Goal: Task Accomplishment & Management: Use online tool/utility

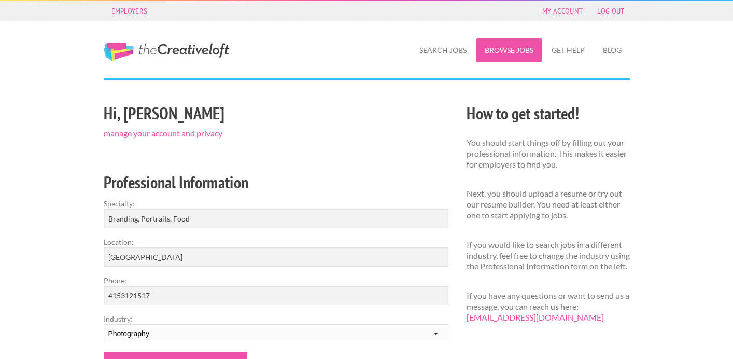
click at [499, 48] on link "Browse Jobs" at bounding box center [509, 50] width 65 height 24
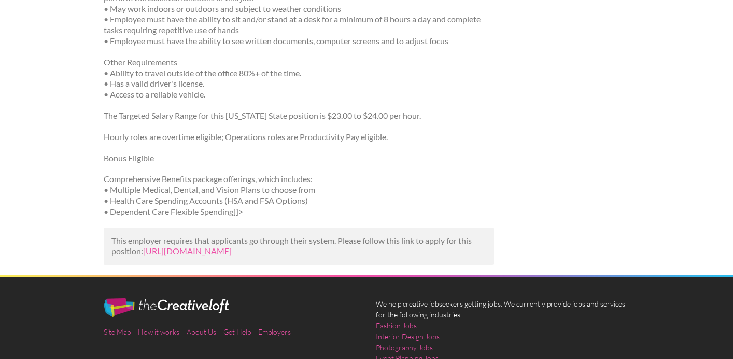
scroll to position [949, 0]
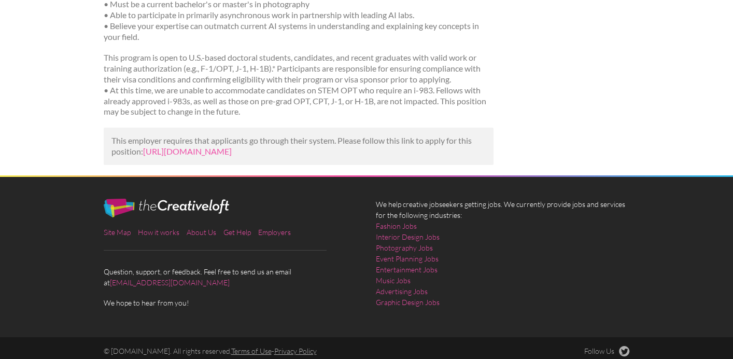
scroll to position [352, 0]
